Goal: Navigation & Orientation: Find specific page/section

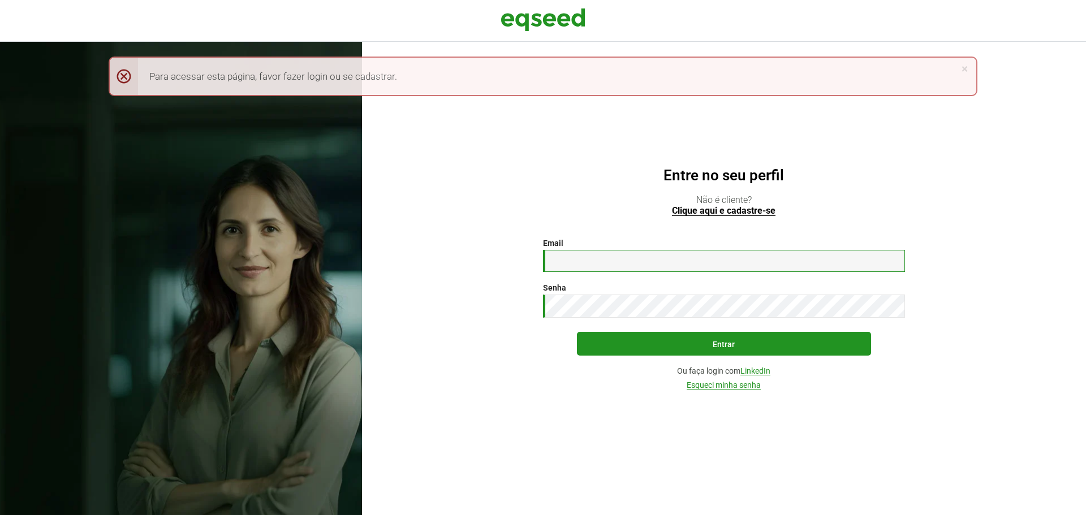
click at [743, 264] on input "Email *" at bounding box center [724, 261] width 362 height 22
type input "**********"
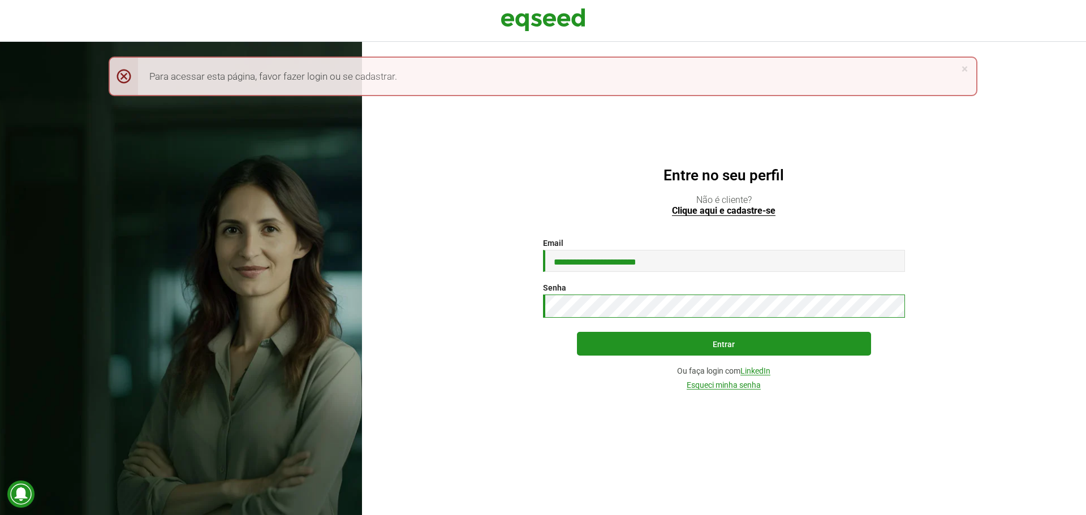
click at [577, 332] on button "Entrar" at bounding box center [724, 344] width 294 height 24
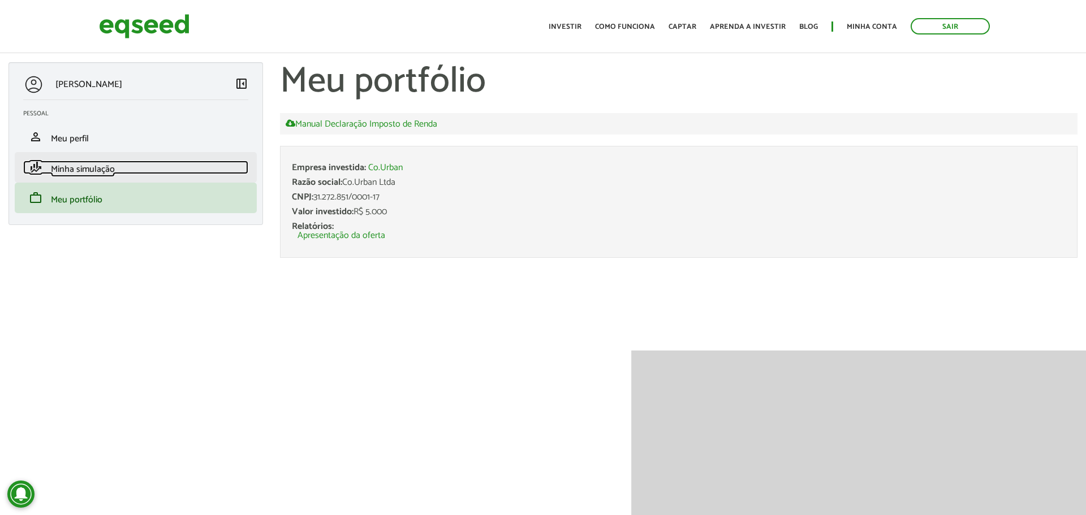
click at [106, 171] on span "Minha simulação" at bounding box center [83, 169] width 64 height 15
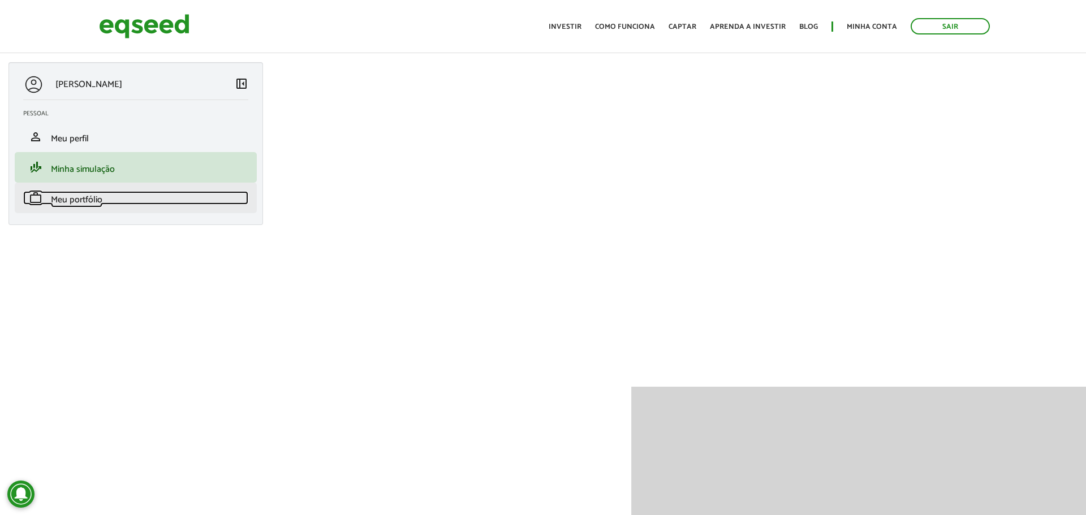
click at [77, 200] on span "Meu portfólio" at bounding box center [76, 199] width 51 height 15
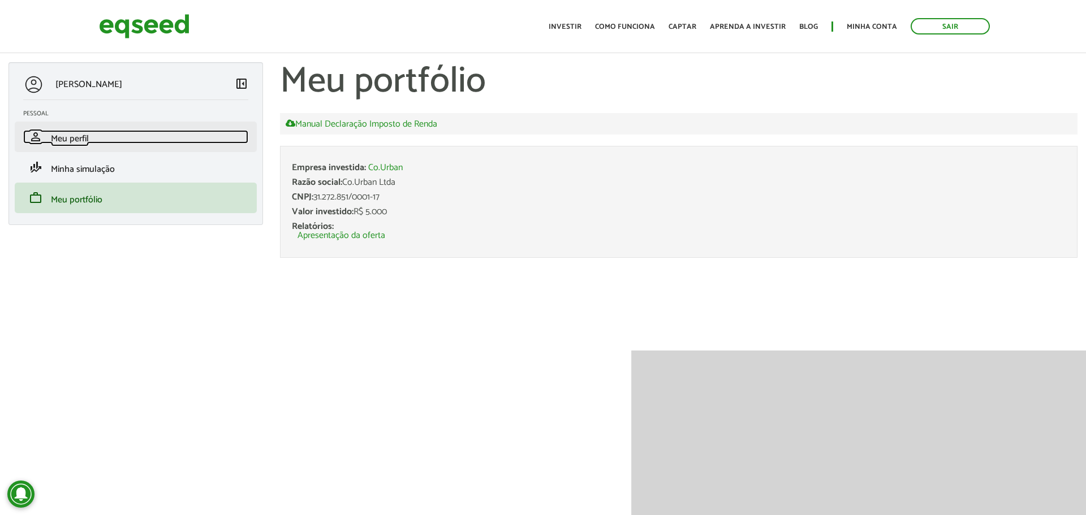
click at [66, 143] on span "Meu perfil" at bounding box center [70, 138] width 38 height 15
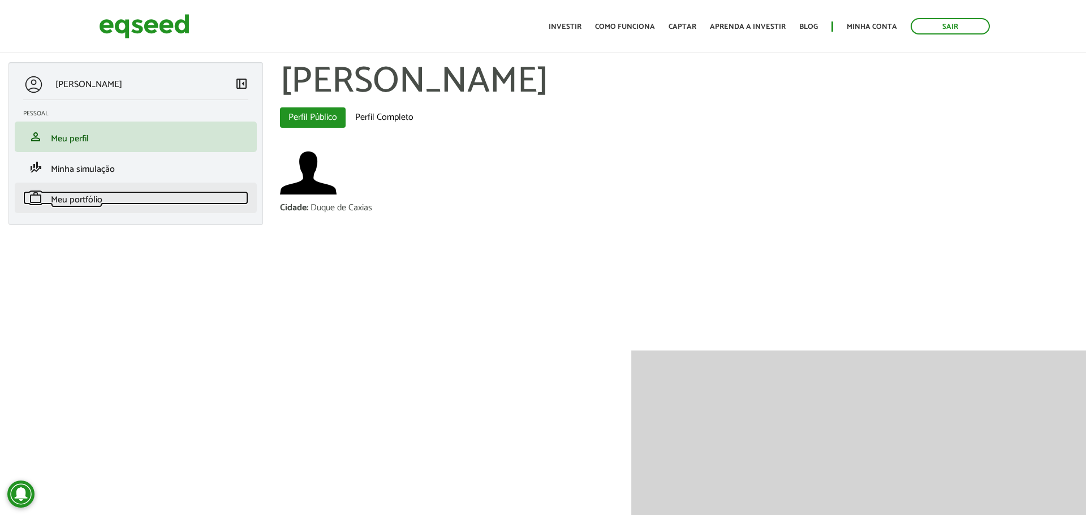
click at [114, 201] on link "work Meu portfólio" at bounding box center [135, 198] width 225 height 14
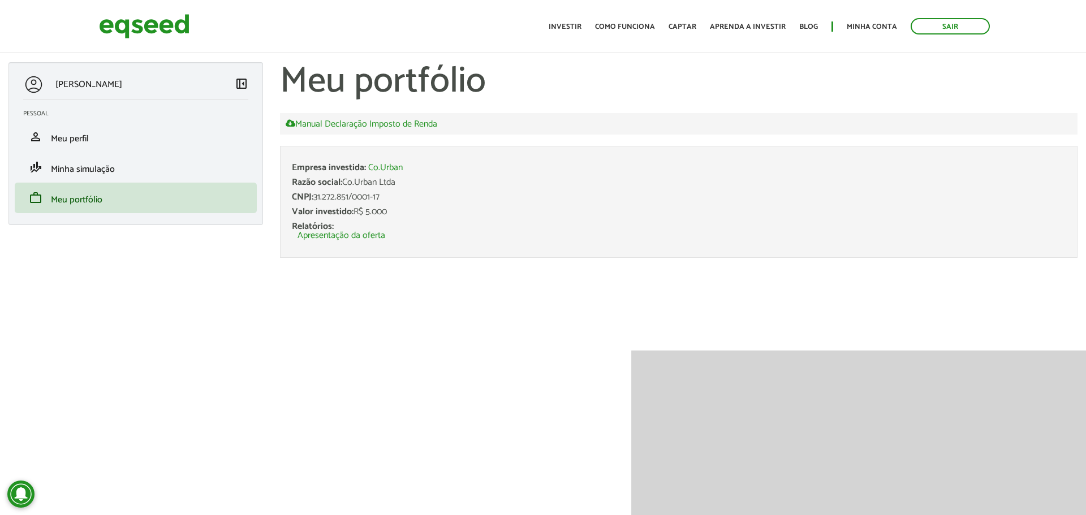
click at [386, 236] on li "Apresentação da oferta" at bounding box center [681, 235] width 768 height 9
click at [383, 236] on link "Apresentação da oferta" at bounding box center [341, 235] width 88 height 9
